Goal: Information Seeking & Learning: Learn about a topic

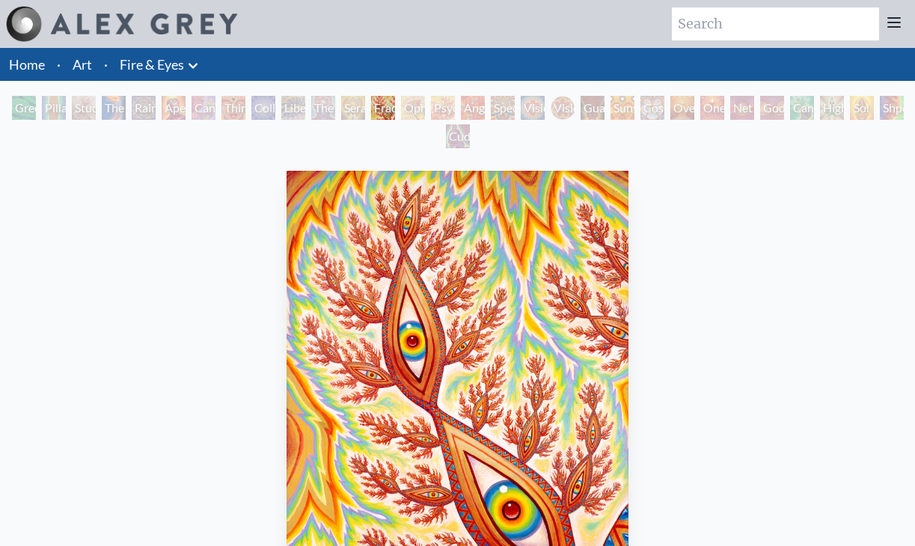
click at [420, 106] on div "Ophanic Eyelash" at bounding box center [413, 108] width 24 height 24
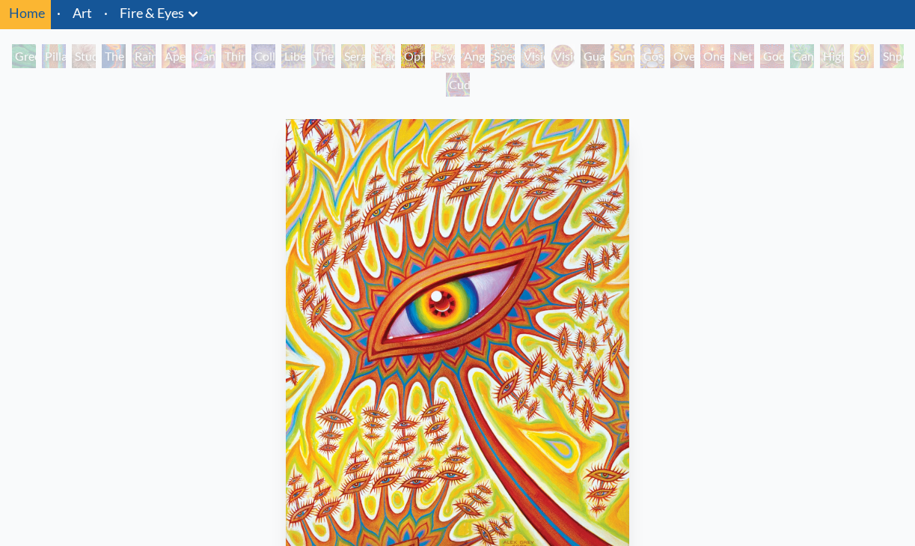
scroll to position [52, 0]
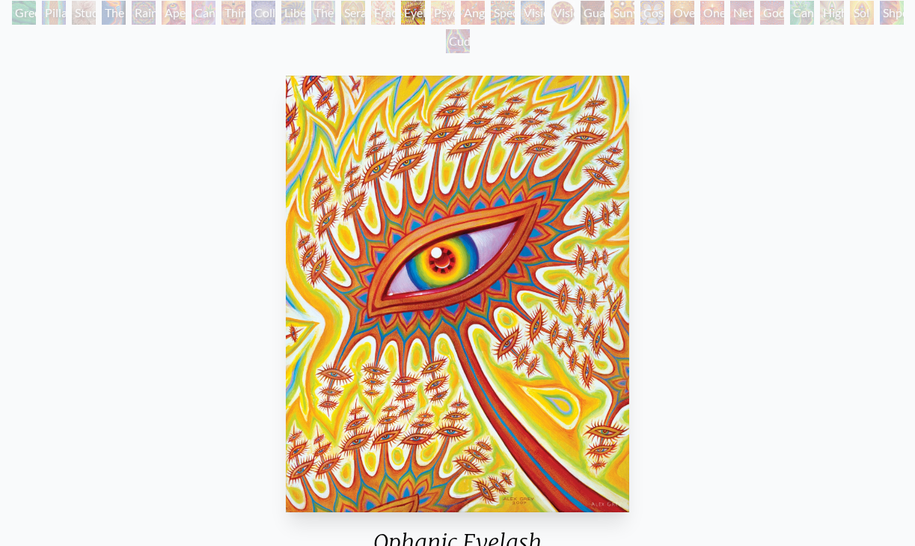
scroll to position [36, 0]
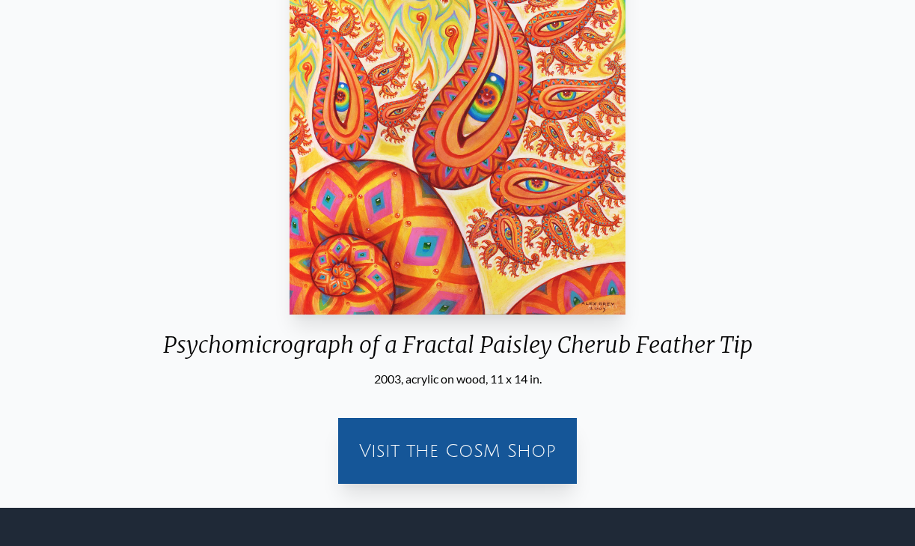
scroll to position [133, 0]
